Goal: Task Accomplishment & Management: Use online tool/utility

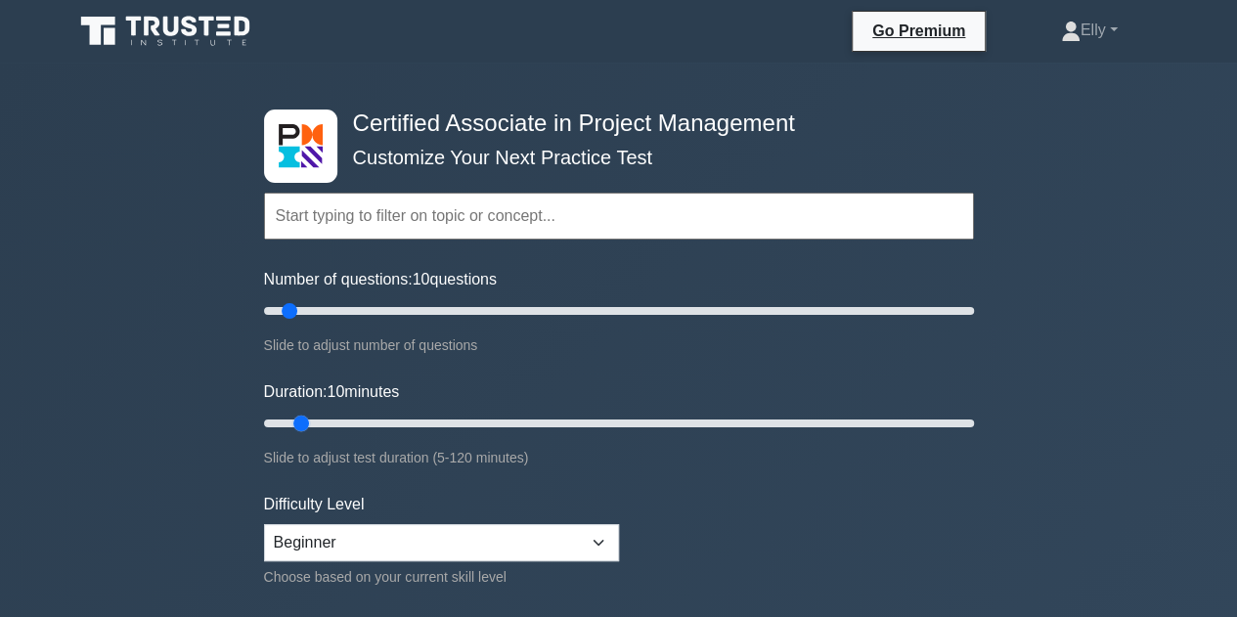
drag, startPoint x: 719, startPoint y: 423, endPoint x: 304, endPoint y: 427, distance: 415.5
type input "10"
click at [304, 427] on input "Duration: 10 minutes" at bounding box center [619, 423] width 710 height 23
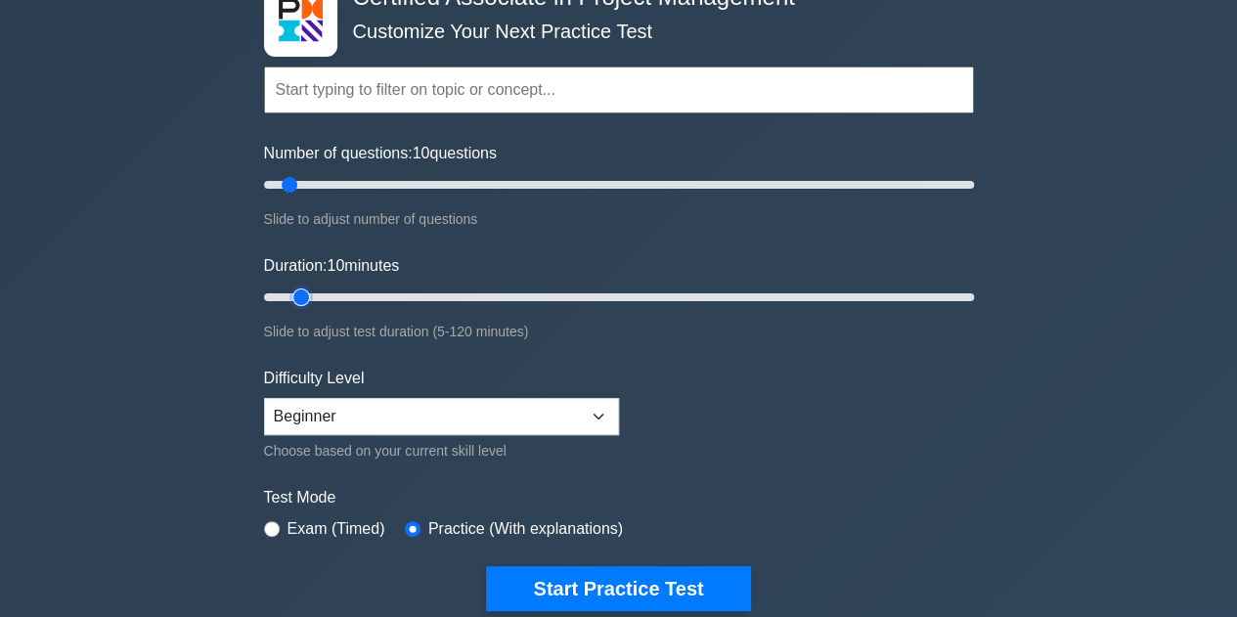
scroll to position [138, 0]
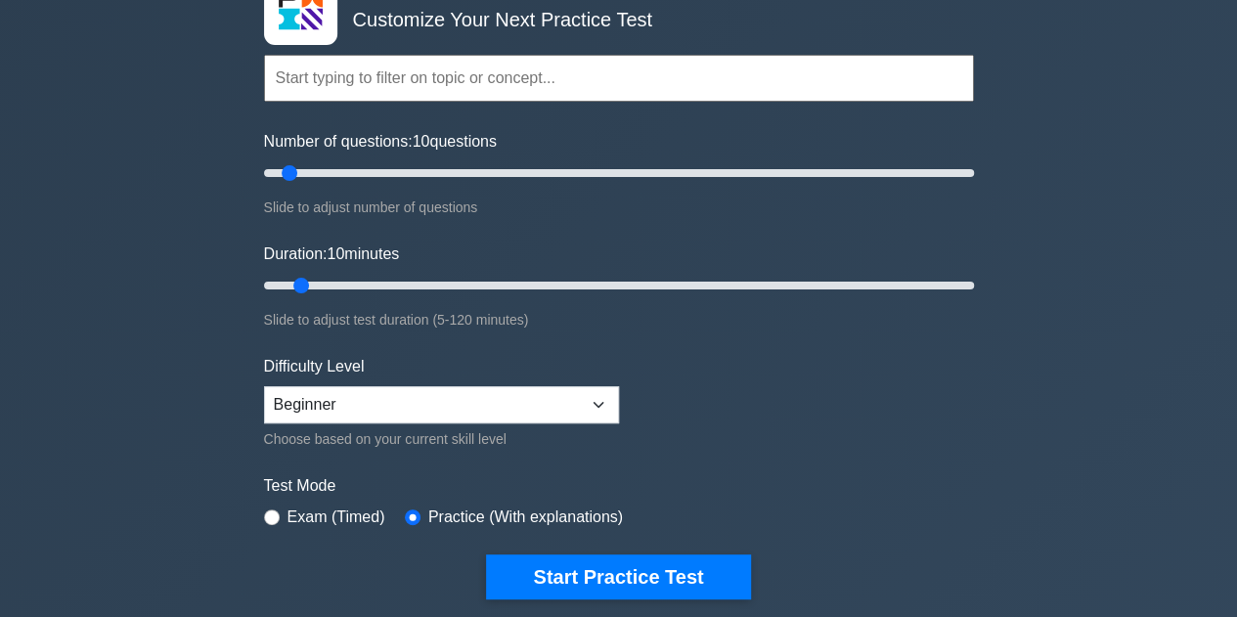
drag, startPoint x: 671, startPoint y: 575, endPoint x: 4, endPoint y: 453, distance: 677.8
click at [4, 453] on div "Certified Associate in Project Management Customize Your Next Practice Test Top…" at bounding box center [618, 540] width 1237 height 1230
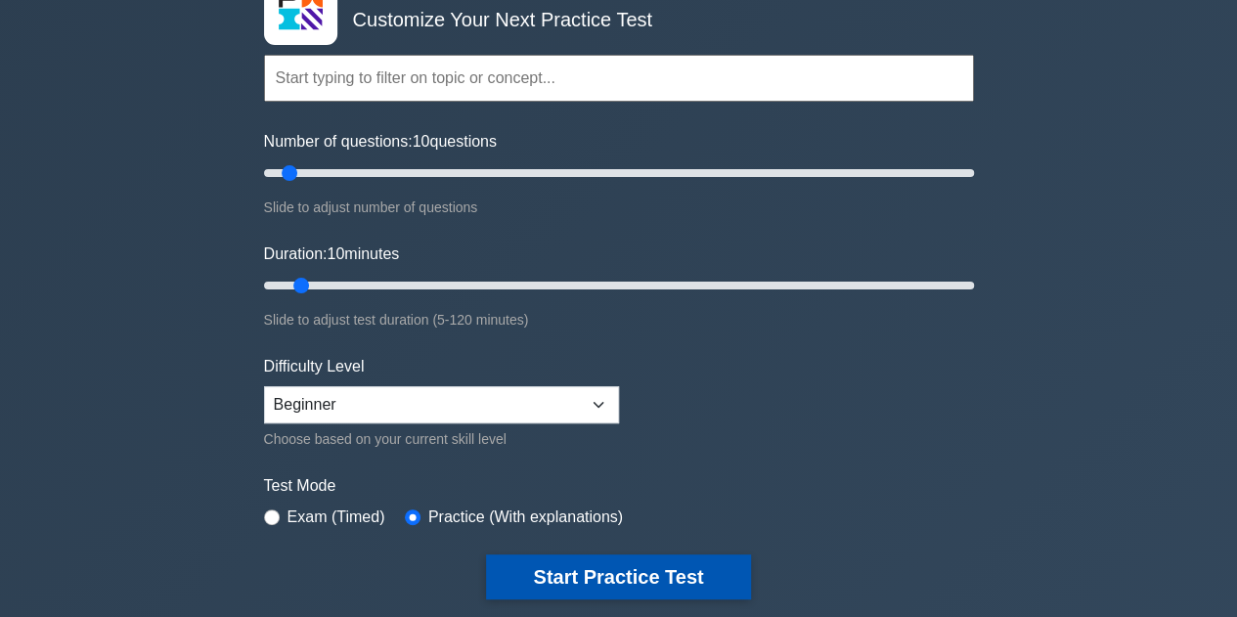
click at [612, 569] on button "Start Practice Test" at bounding box center [618, 576] width 264 height 45
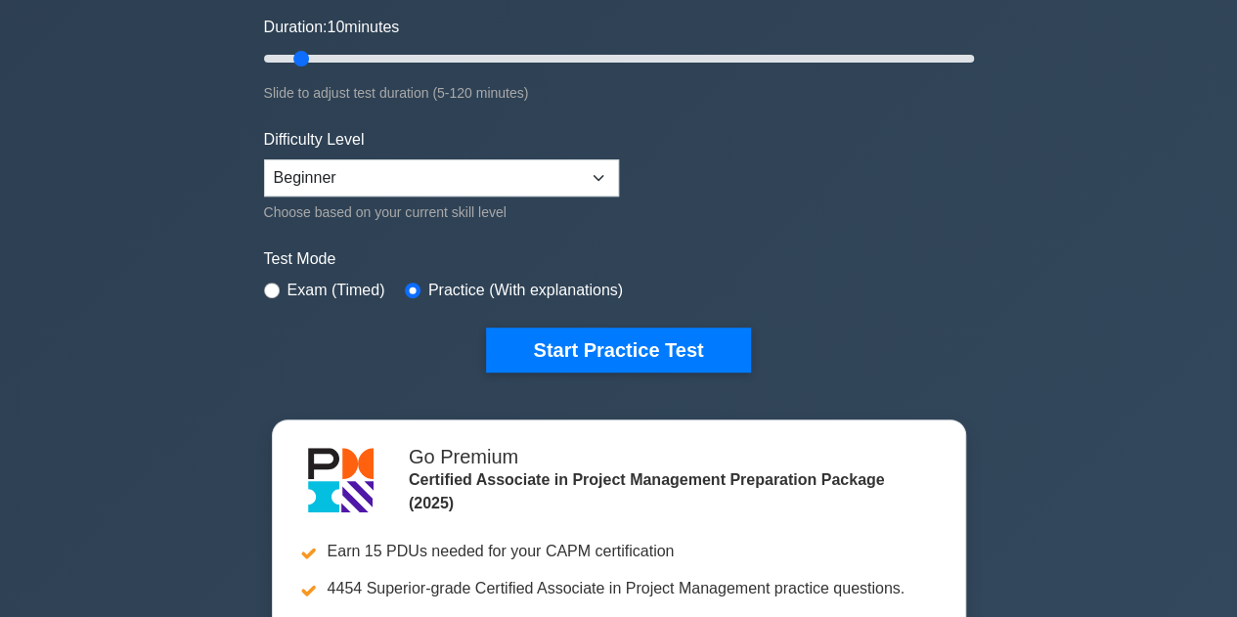
scroll to position [364, 0]
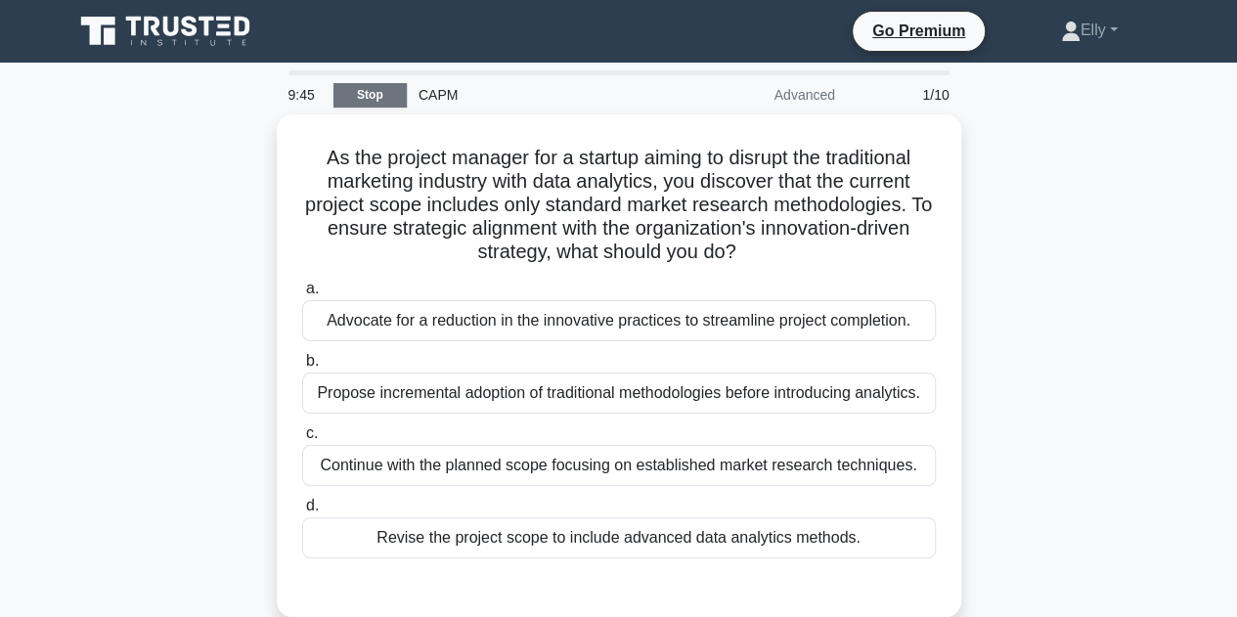
click at [371, 95] on link "Stop" at bounding box center [369, 95] width 73 height 24
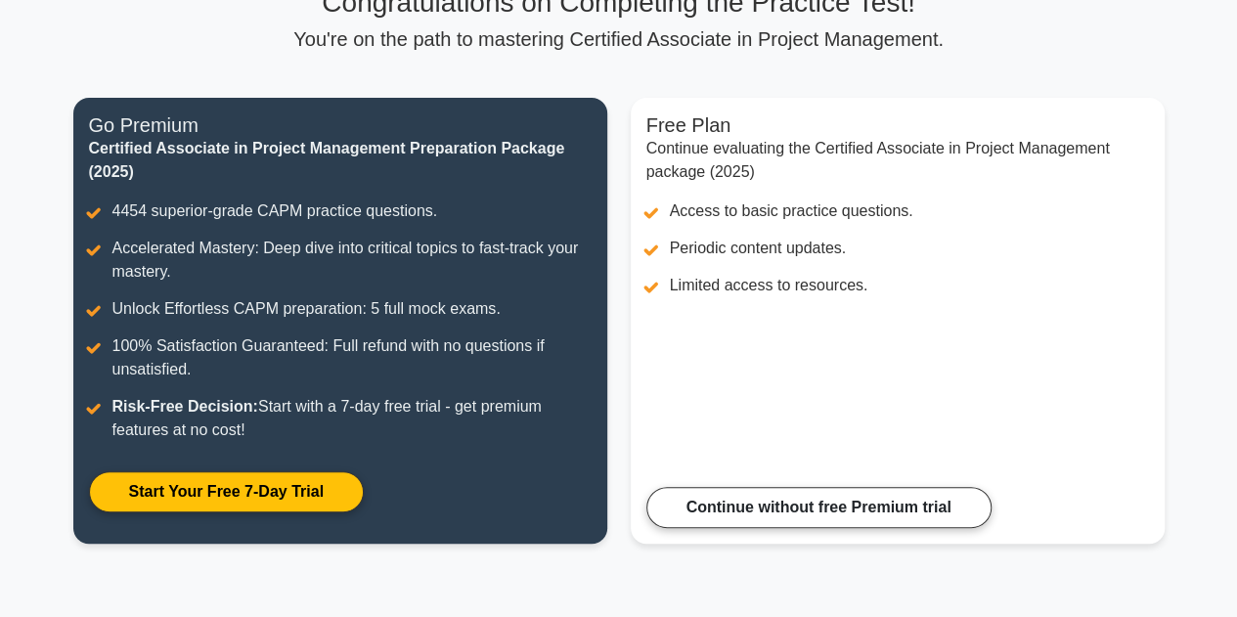
scroll to position [152, 0]
